Goal: Entertainment & Leisure: Consume media (video, audio)

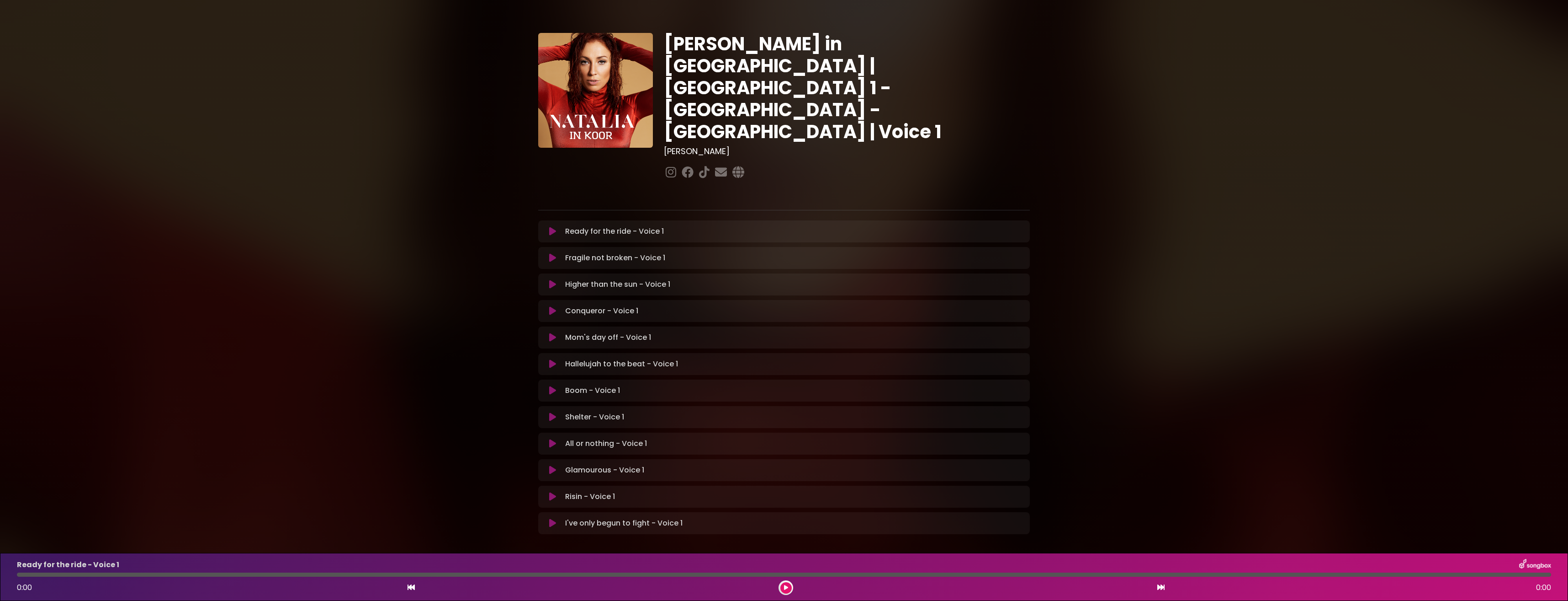
click at [552, 491] on icon at bounding box center [552, 496] width 7 height 9
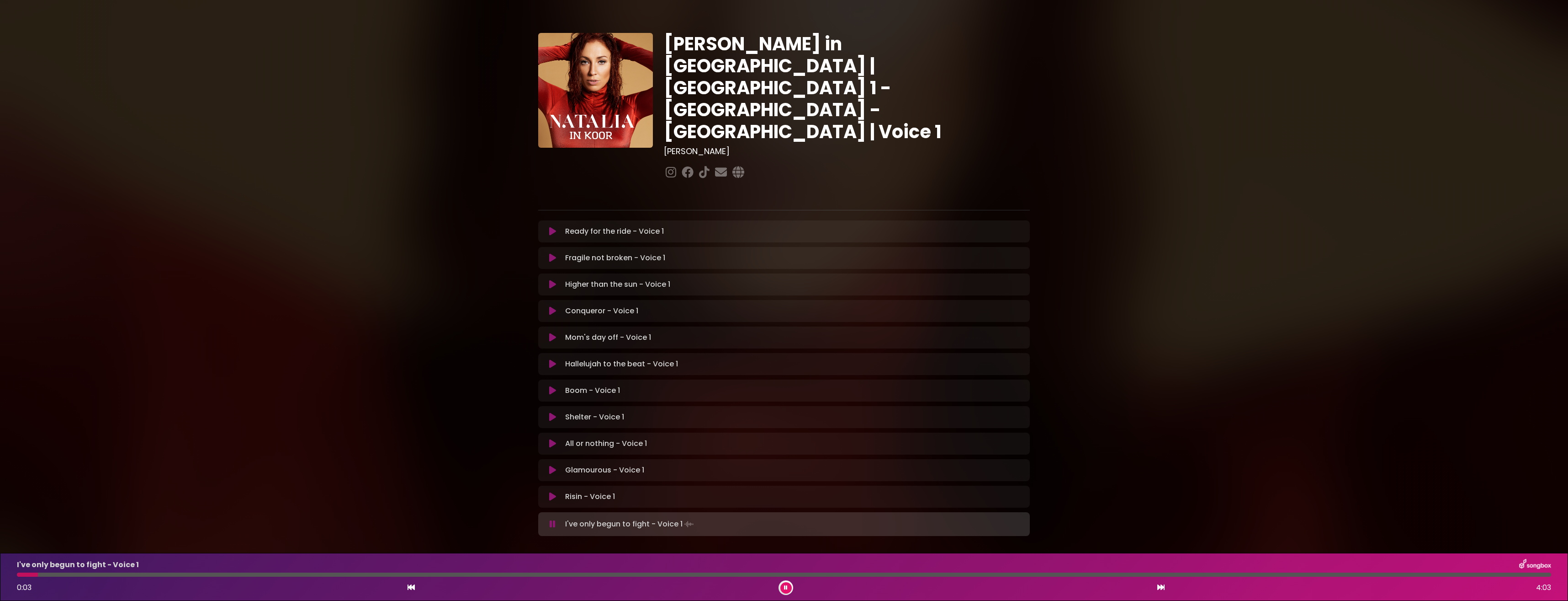
click at [783, 587] on button at bounding box center [786, 588] width 12 height 12
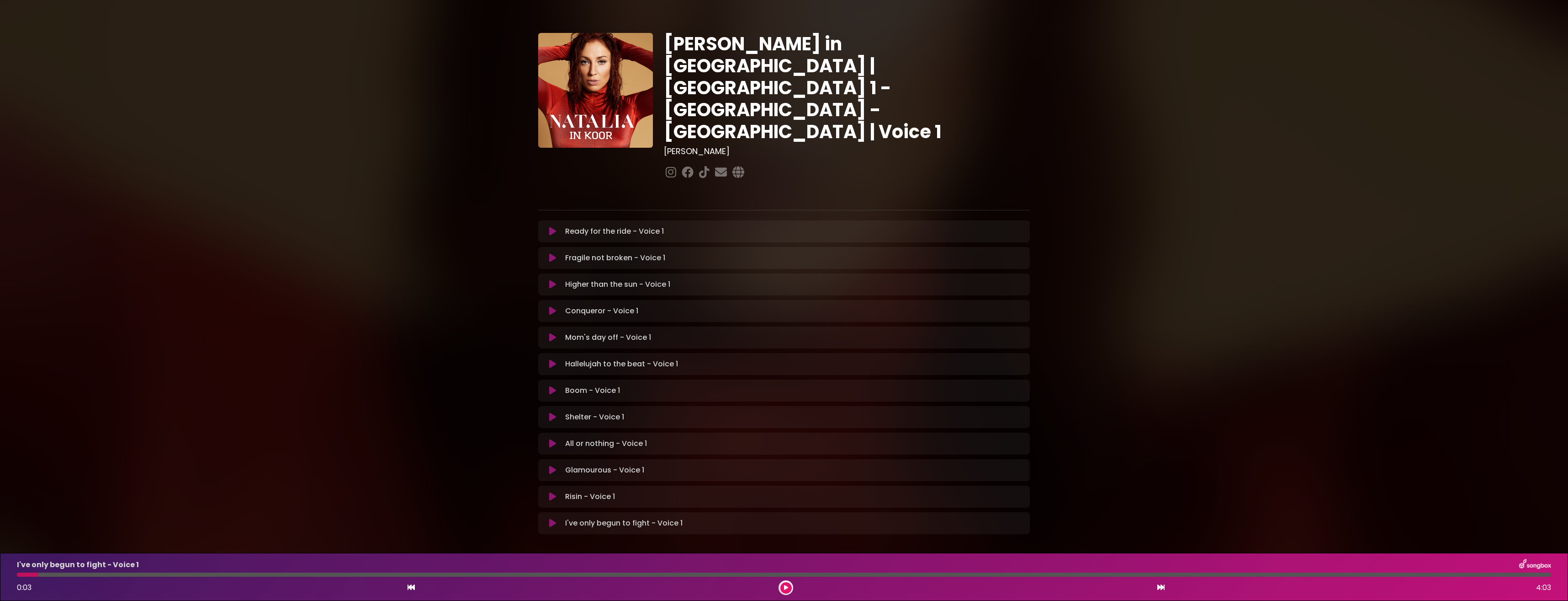
click at [557, 491] on button at bounding box center [552, 496] width 18 height 9
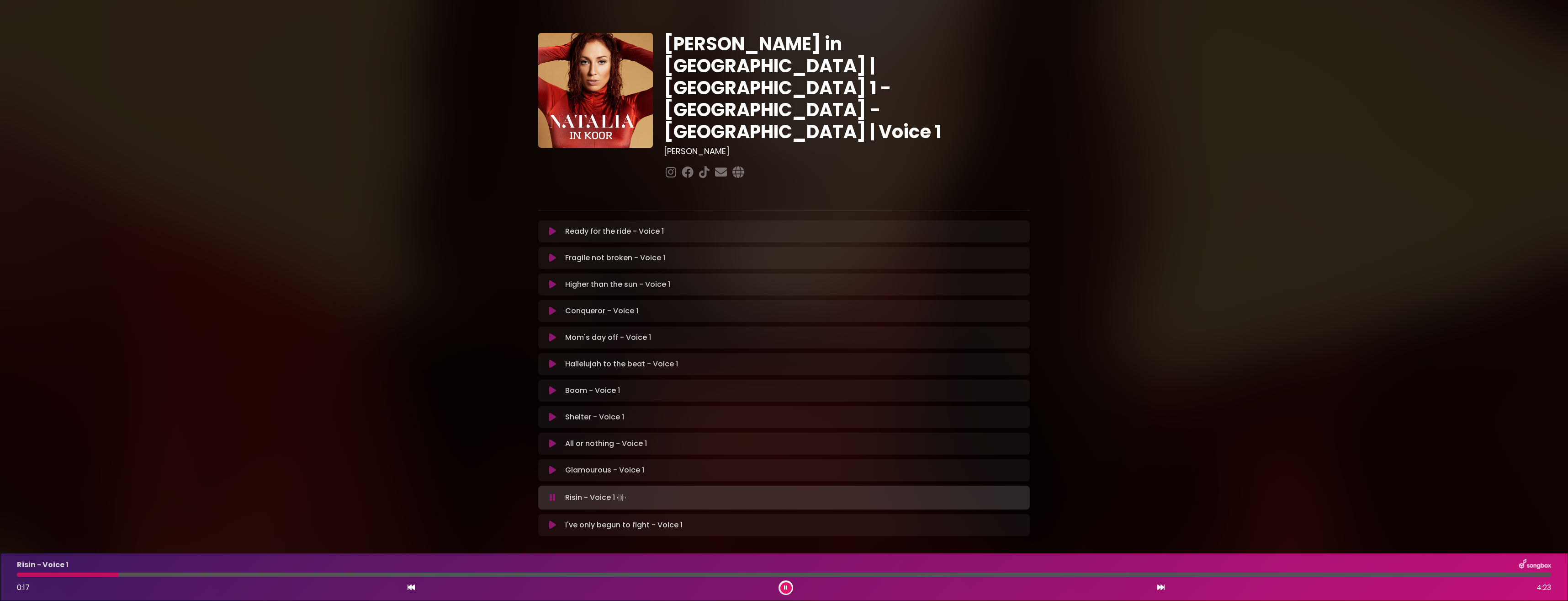
click at [135, 575] on div at bounding box center [784, 574] width 1534 height 4
click at [155, 573] on div at bounding box center [784, 574] width 1534 height 4
click at [164, 574] on div at bounding box center [784, 574] width 1534 height 4
click at [191, 573] on div at bounding box center [108, 574] width 183 height 4
click at [211, 573] on div at bounding box center [784, 574] width 1534 height 4
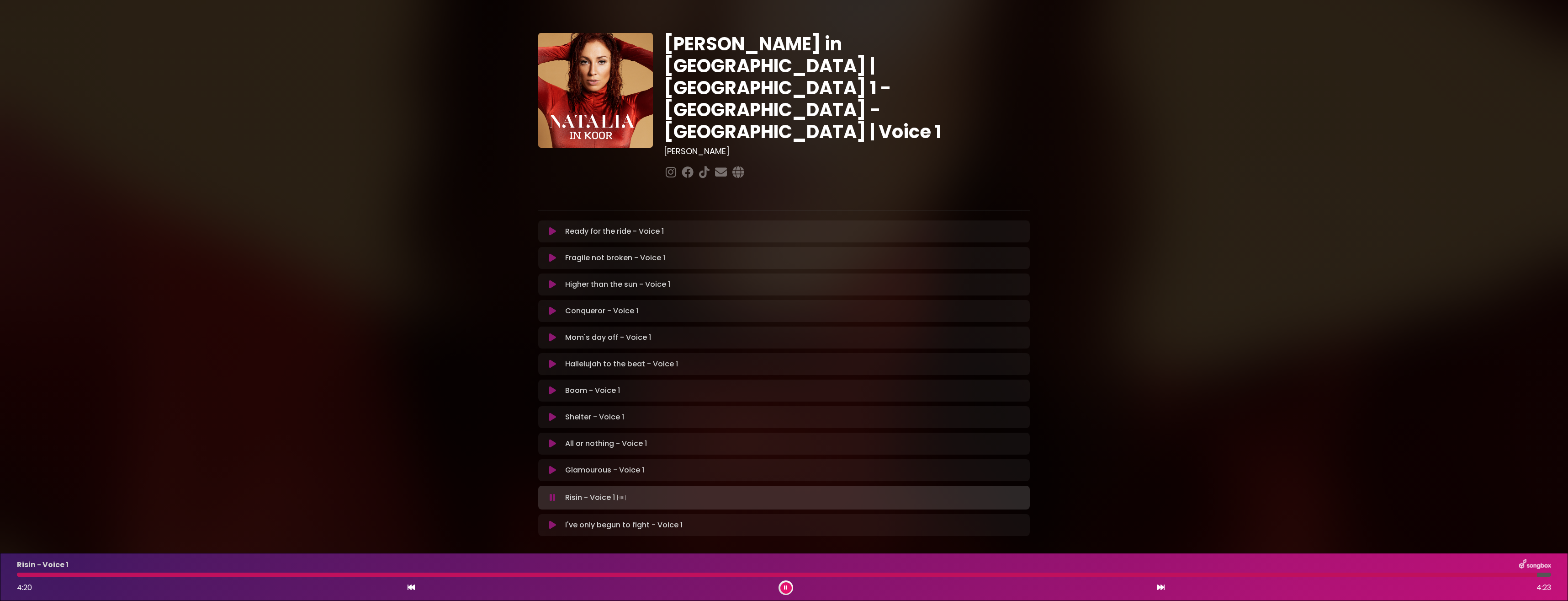
click at [784, 583] on button at bounding box center [786, 588] width 12 height 12
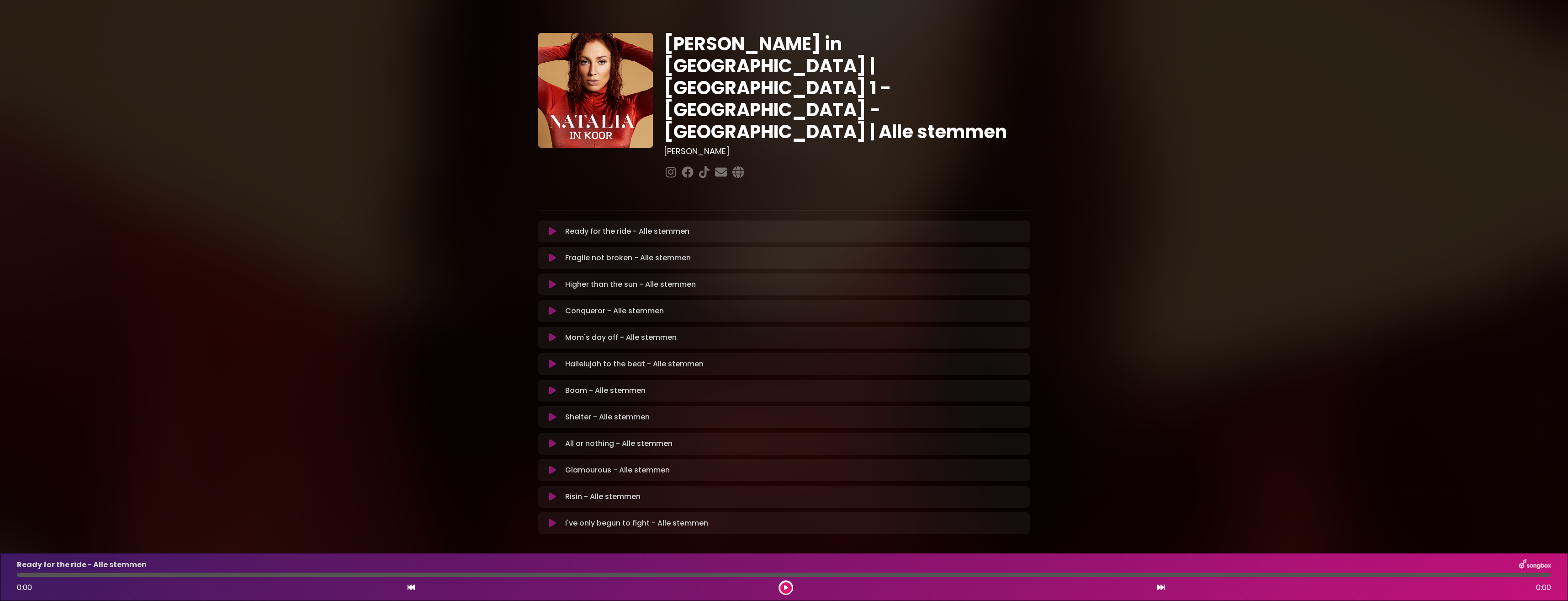
click at [549, 491] on icon at bounding box center [552, 496] width 7 height 9
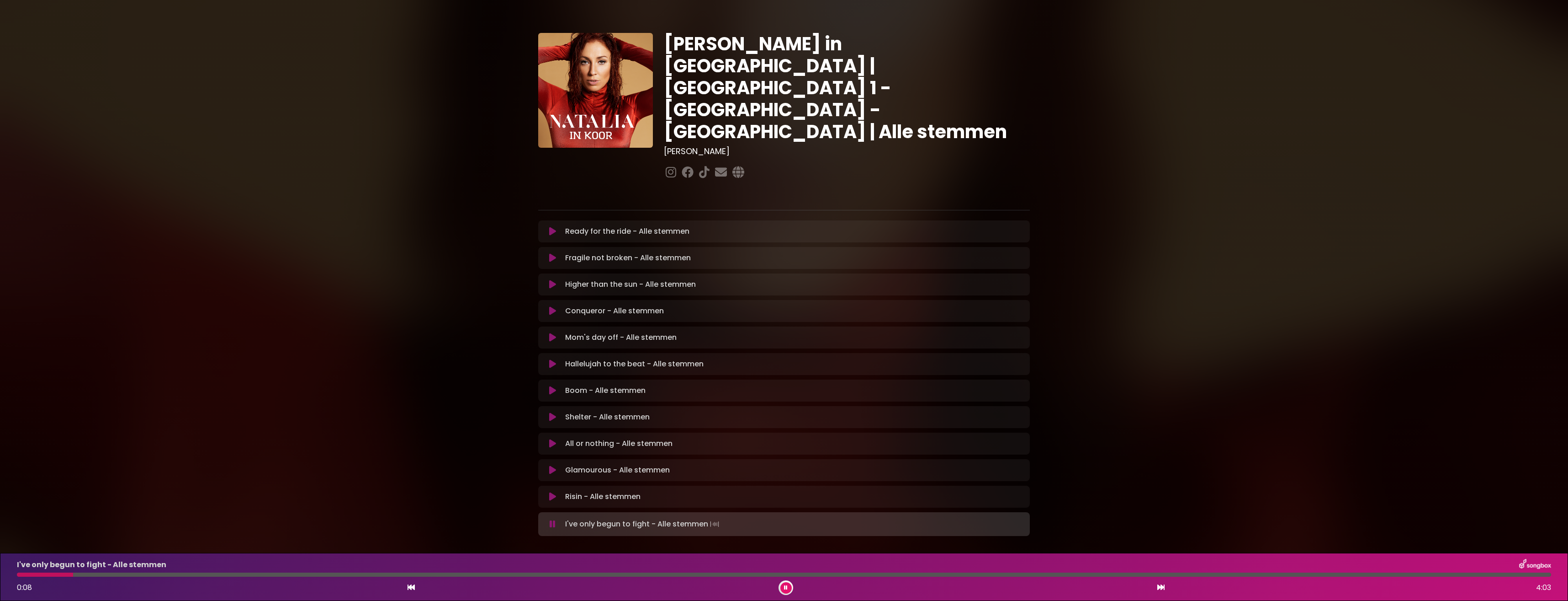
click at [789, 584] on button at bounding box center [786, 588] width 12 height 12
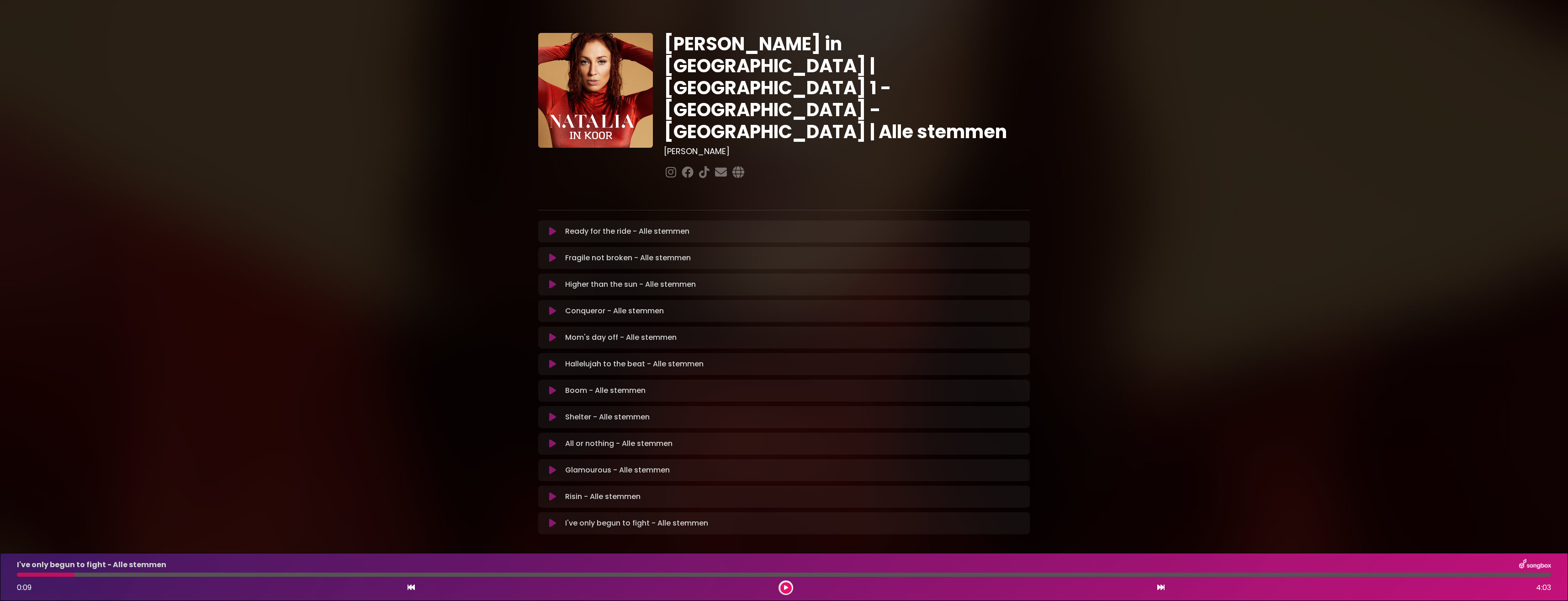
click at [550, 491] on icon at bounding box center [552, 496] width 7 height 9
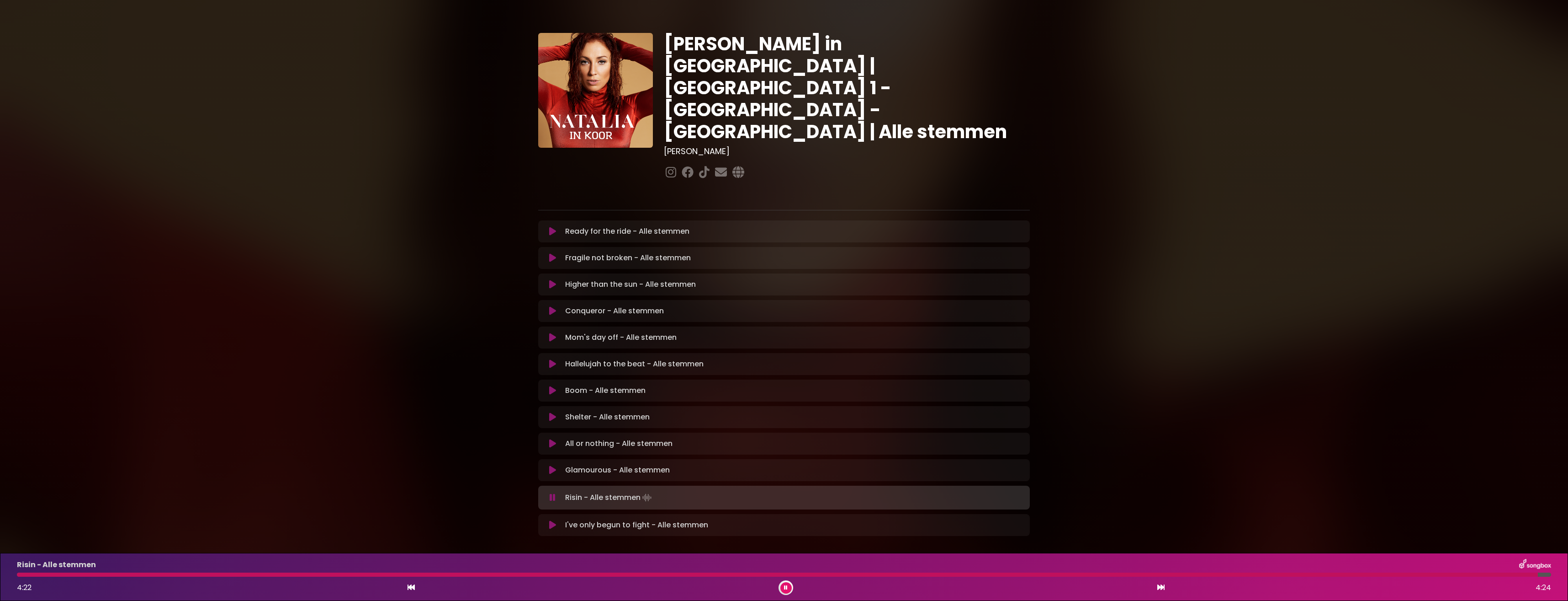
click at [785, 586] on icon at bounding box center [785, 587] width 3 height 6
